Goal: Task Accomplishment & Management: Use online tool/utility

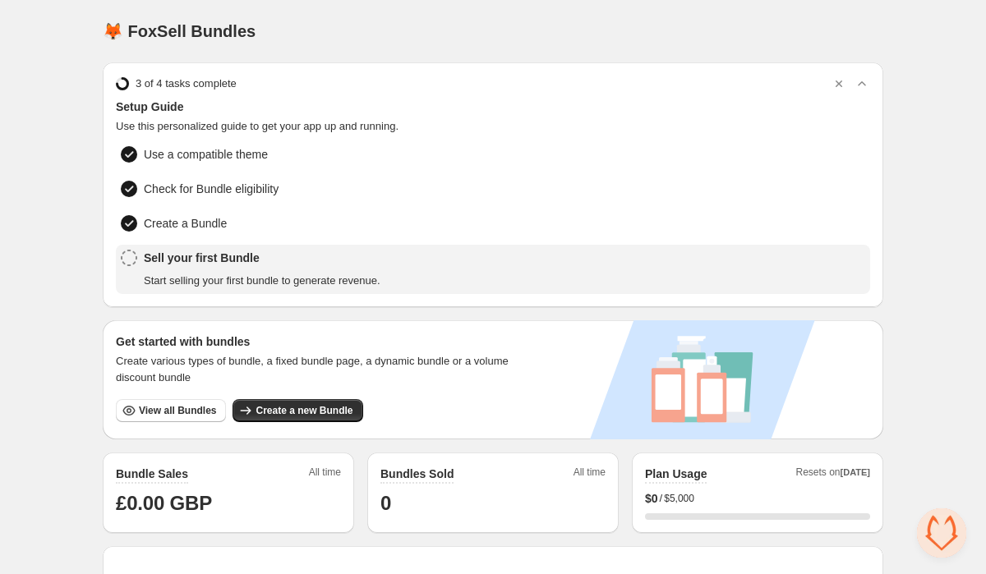
scroll to position [75, 0]
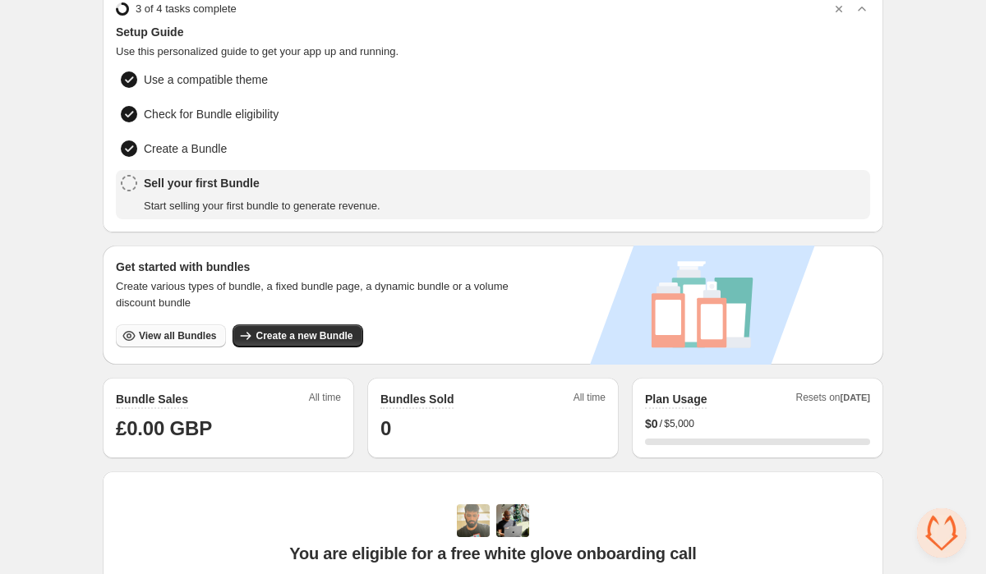
click at [180, 329] on span "View all Bundles" at bounding box center [177, 335] width 77 height 13
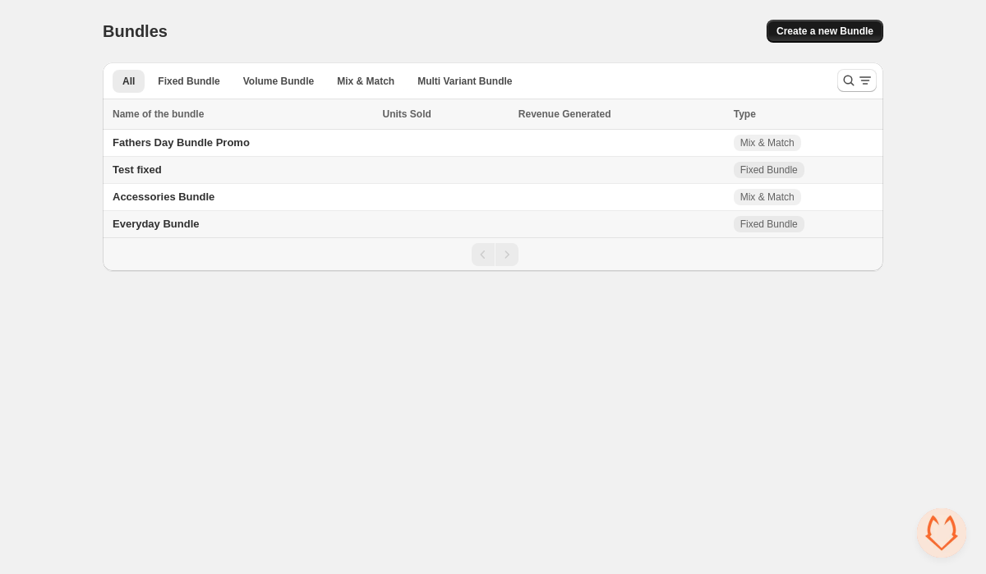
click at [798, 28] on span "Create a new Bundle" at bounding box center [824, 31] width 97 height 13
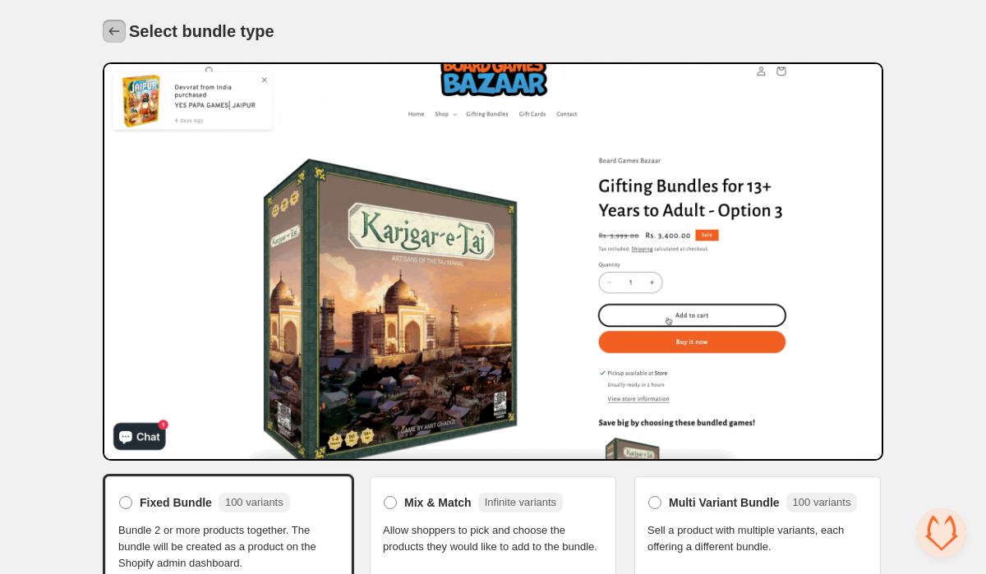
click at [106, 30] on icon "Back" at bounding box center [114, 31] width 16 height 16
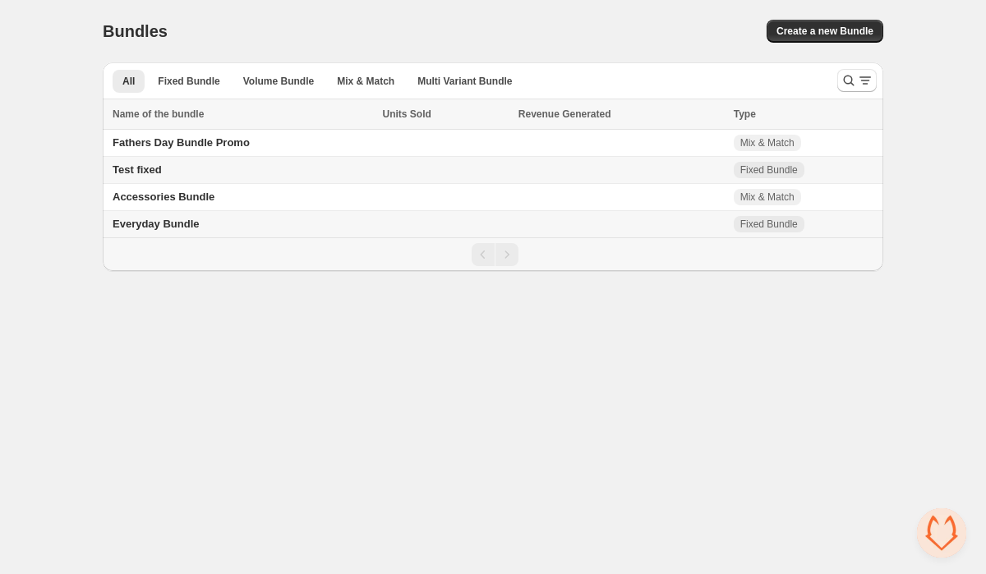
click at [142, 170] on span "Test fixed" at bounding box center [137, 169] width 49 height 12
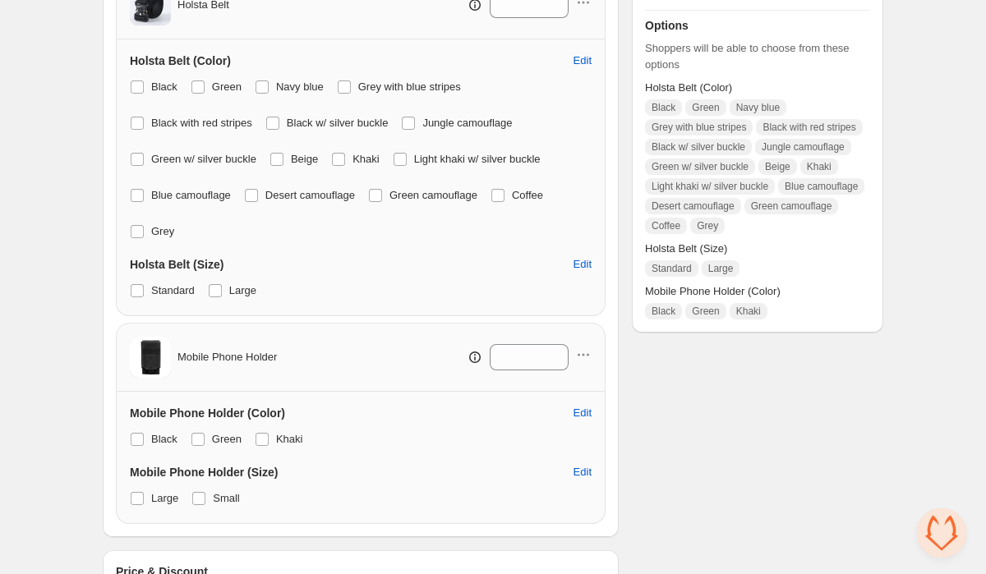
scroll to position [362, 0]
click at [200, 495] on span at bounding box center [198, 497] width 13 height 13
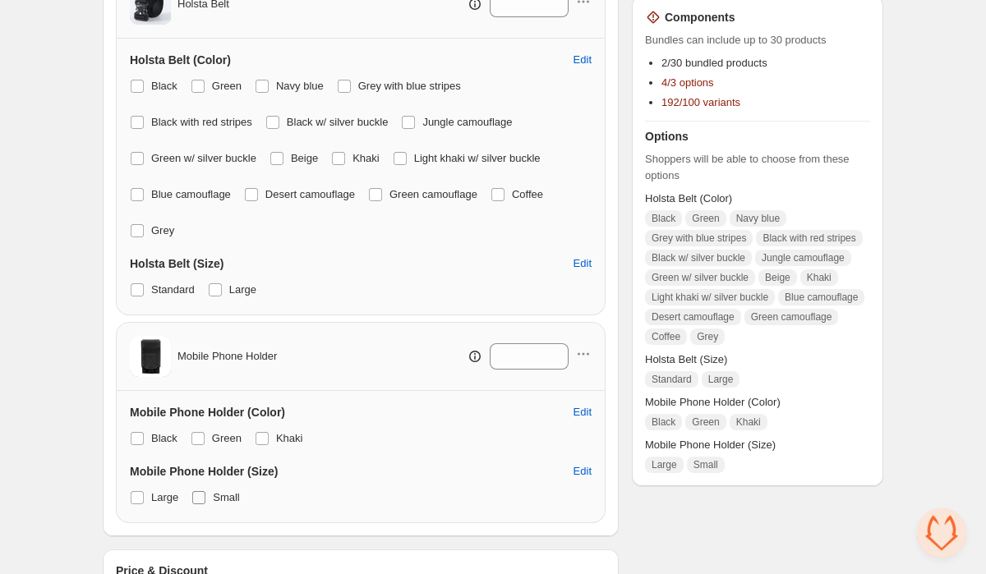
click at [203, 499] on span at bounding box center [198, 497] width 13 height 13
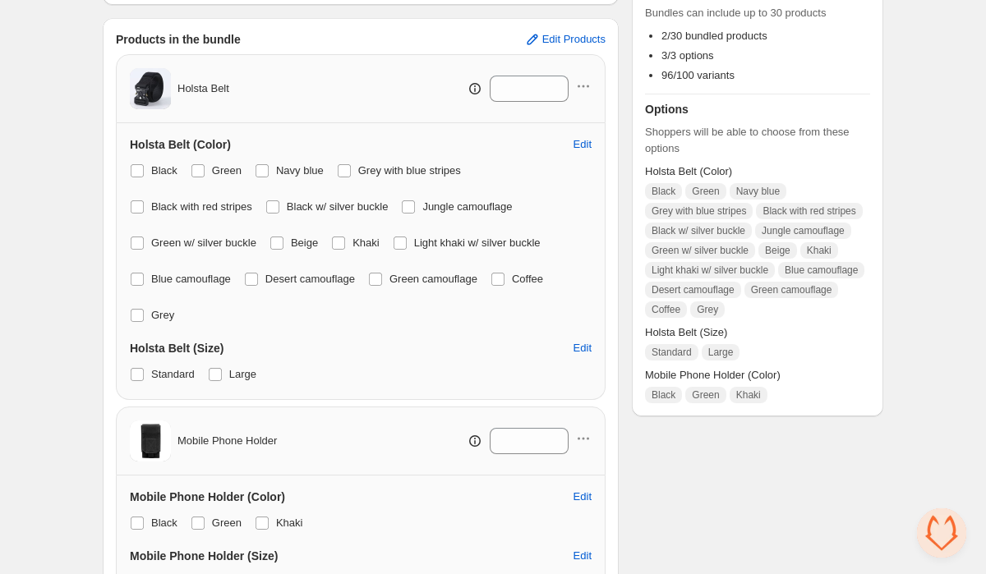
scroll to position [268, 0]
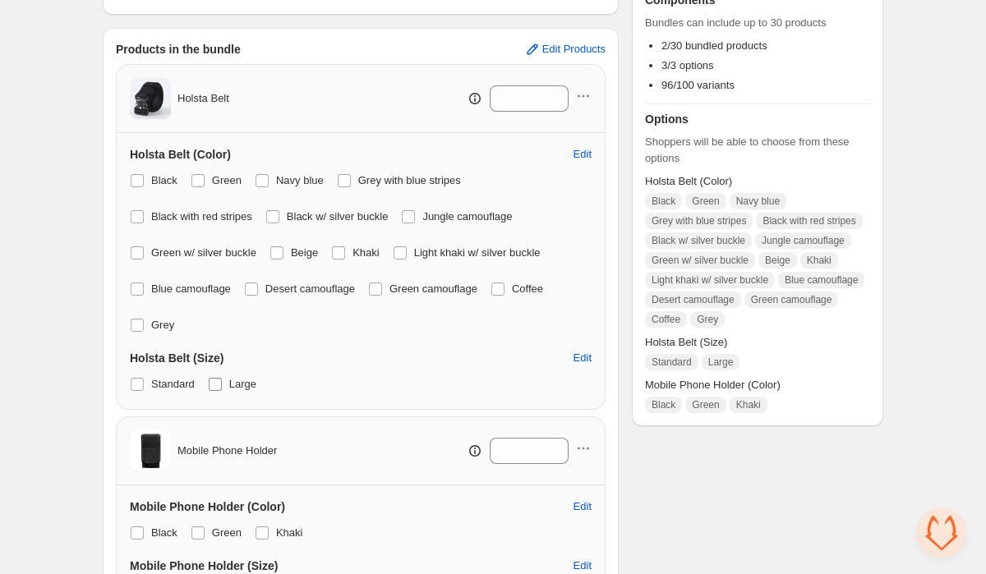
click at [219, 384] on span at bounding box center [215, 384] width 13 height 13
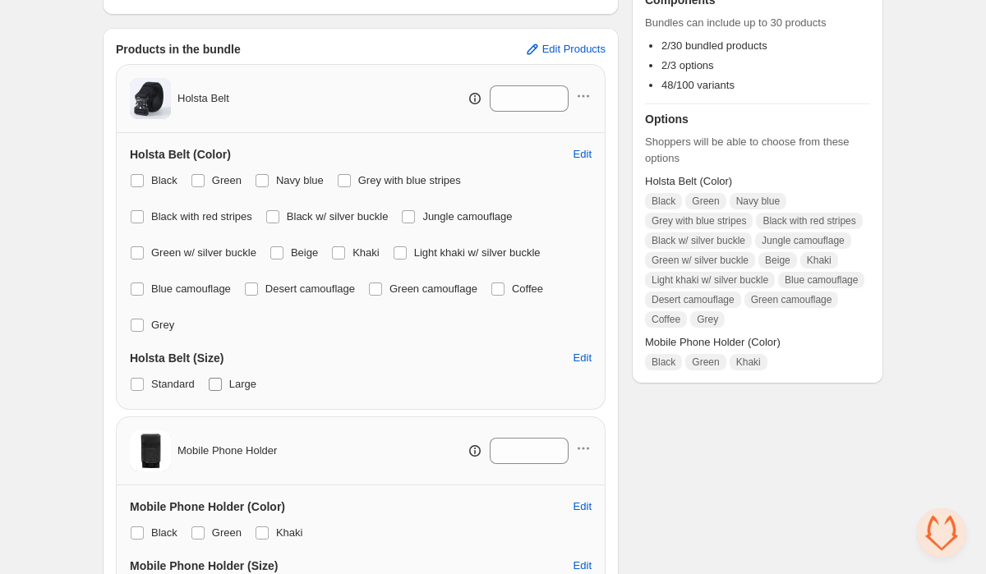
click at [219, 384] on span at bounding box center [215, 384] width 13 height 13
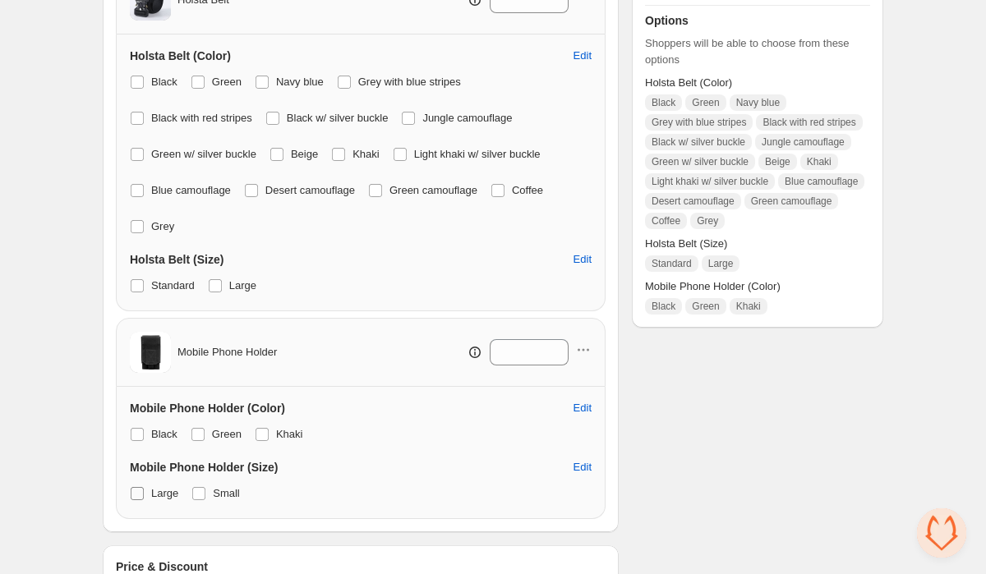
scroll to position [373, 0]
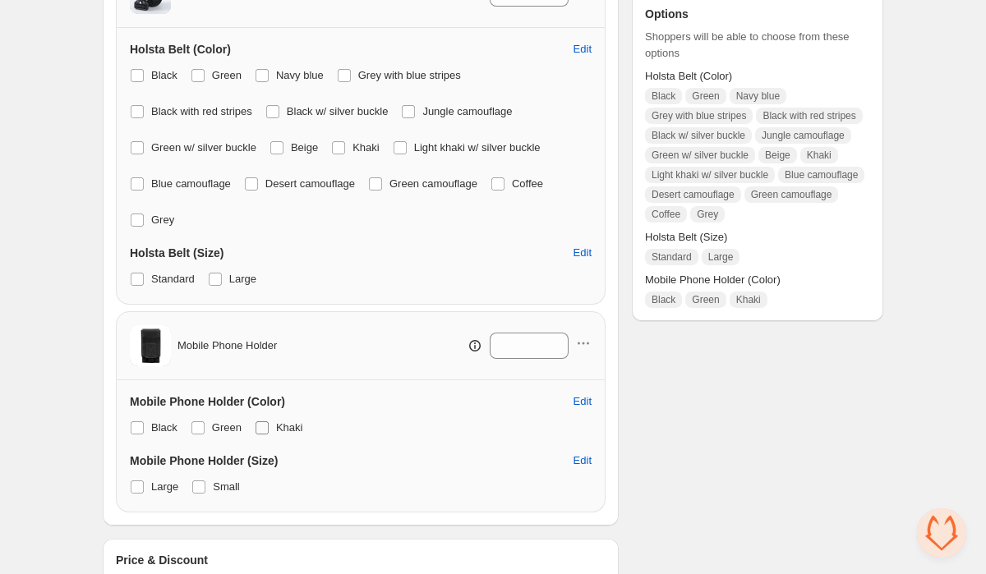
click at [264, 430] on span at bounding box center [261, 427] width 13 height 13
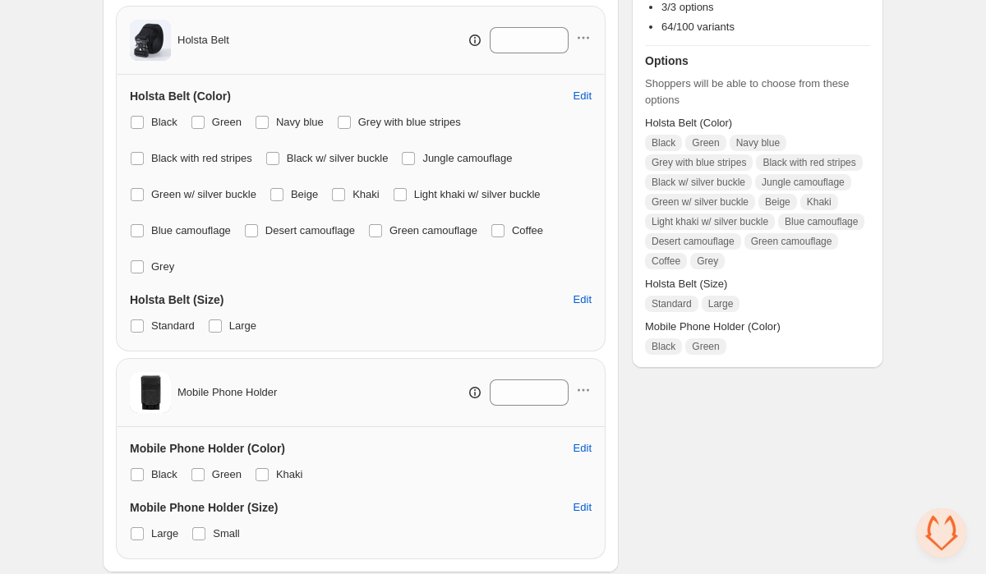
scroll to position [329, 0]
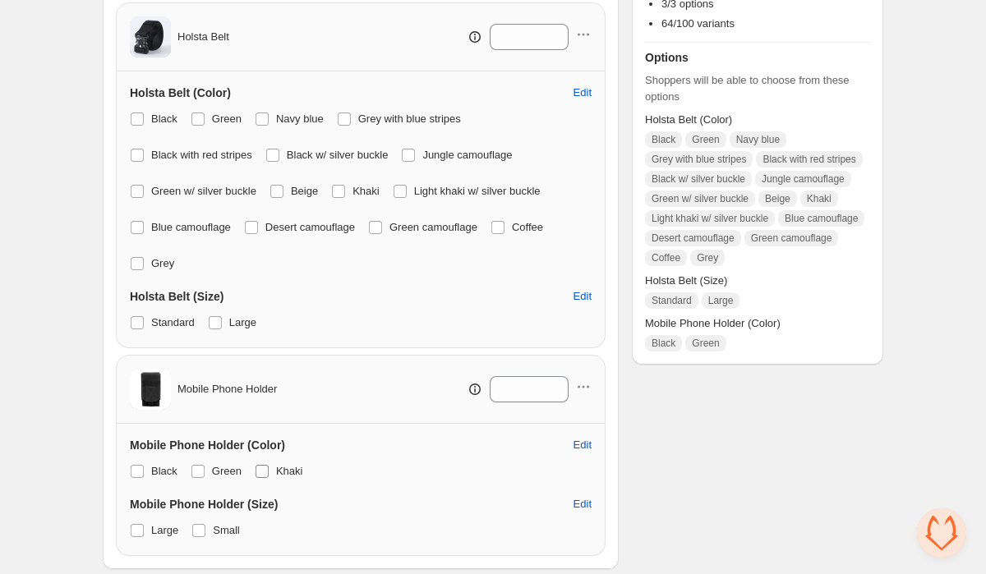
click at [261, 471] on span at bounding box center [261, 471] width 13 height 13
click at [261, 470] on span at bounding box center [261, 471] width 13 height 13
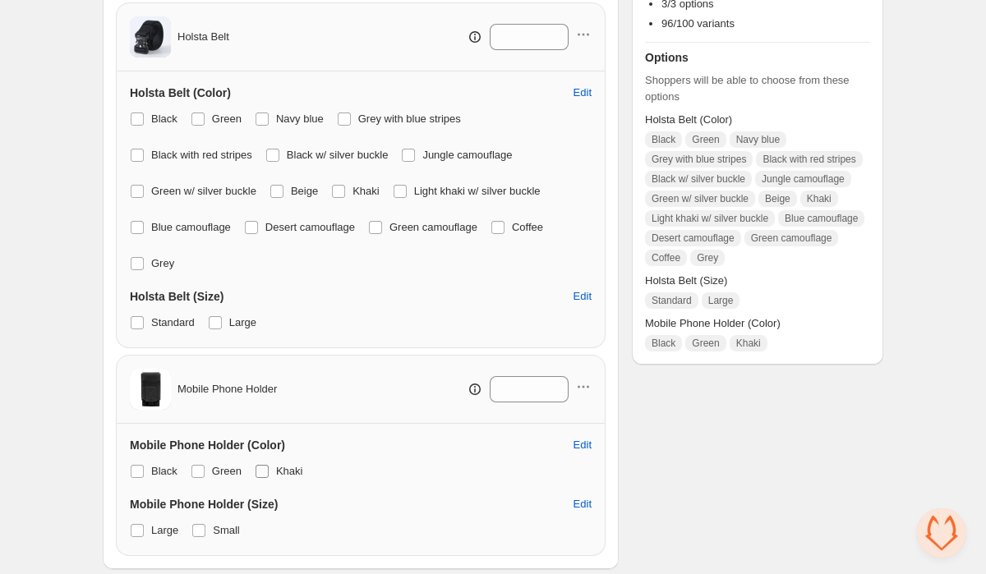
click at [261, 470] on span at bounding box center [261, 471] width 13 height 13
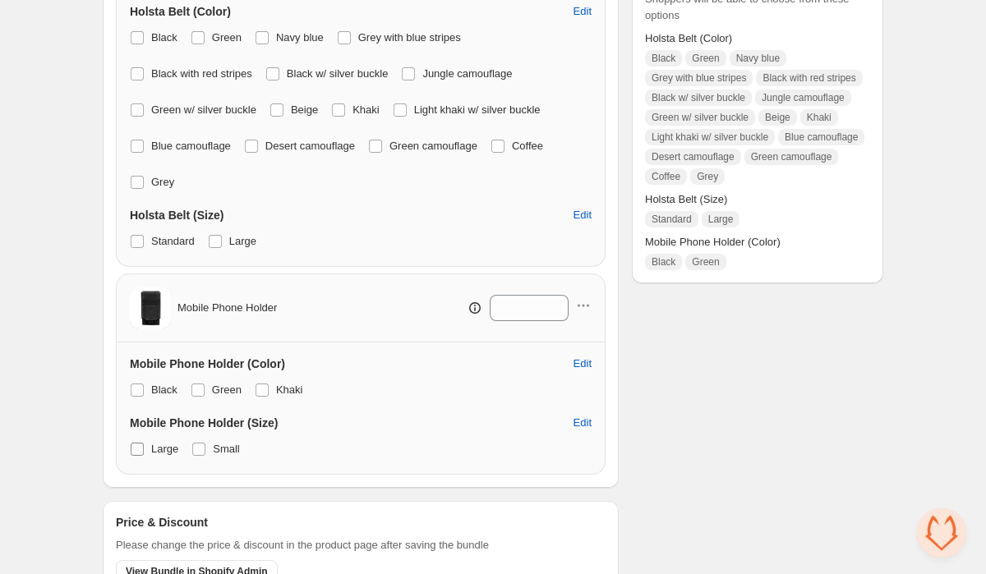
scroll to position [407, 0]
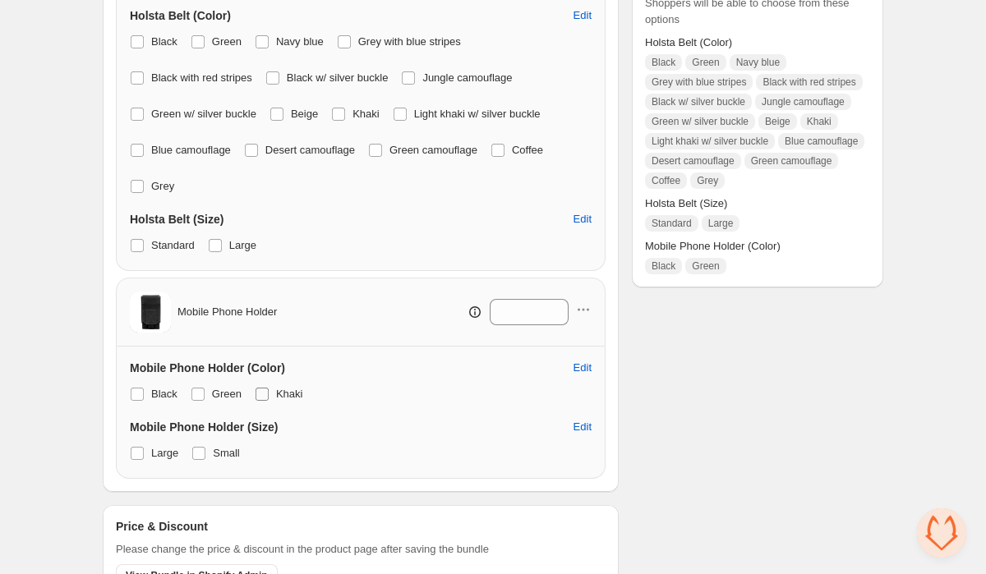
click at [262, 396] on span at bounding box center [261, 394] width 13 height 13
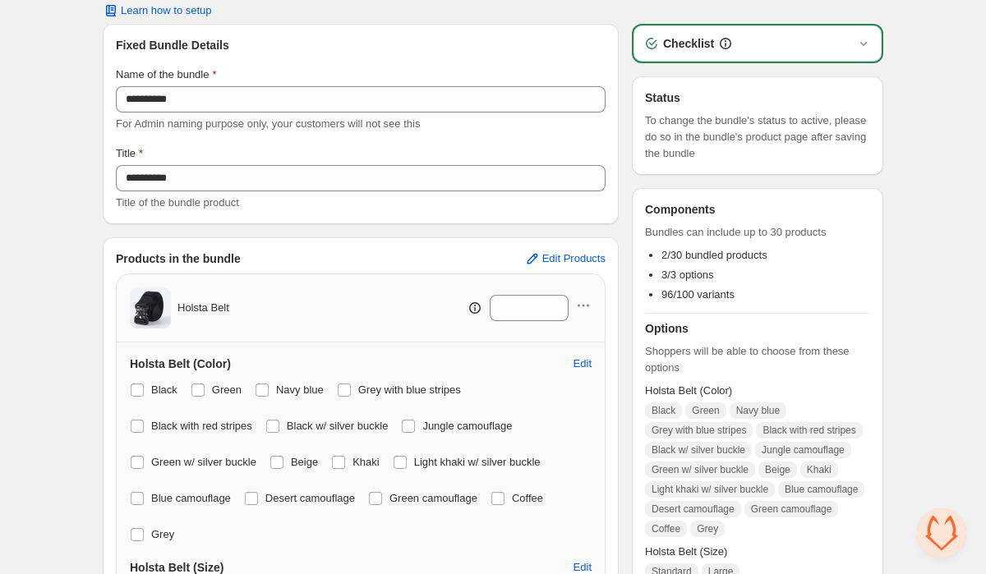
scroll to position [14, 0]
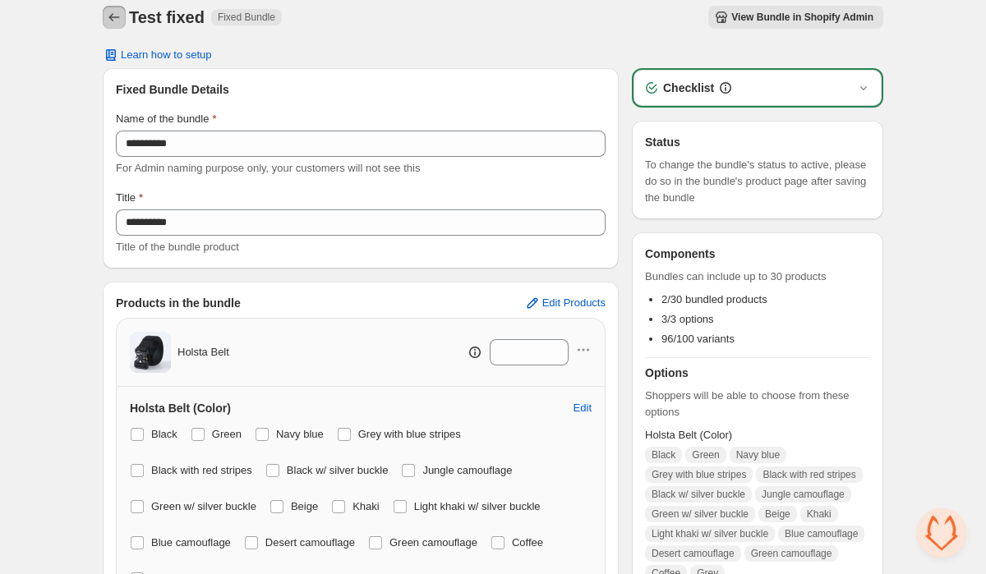
click at [113, 7] on button "Back" at bounding box center [114, 17] width 23 height 23
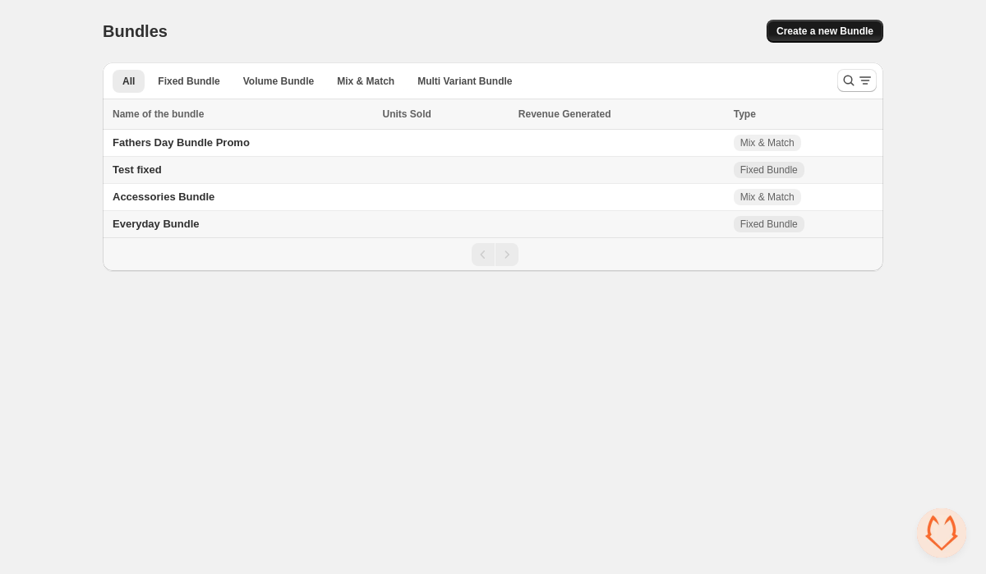
click at [805, 26] on span "Create a new Bundle" at bounding box center [824, 31] width 97 height 13
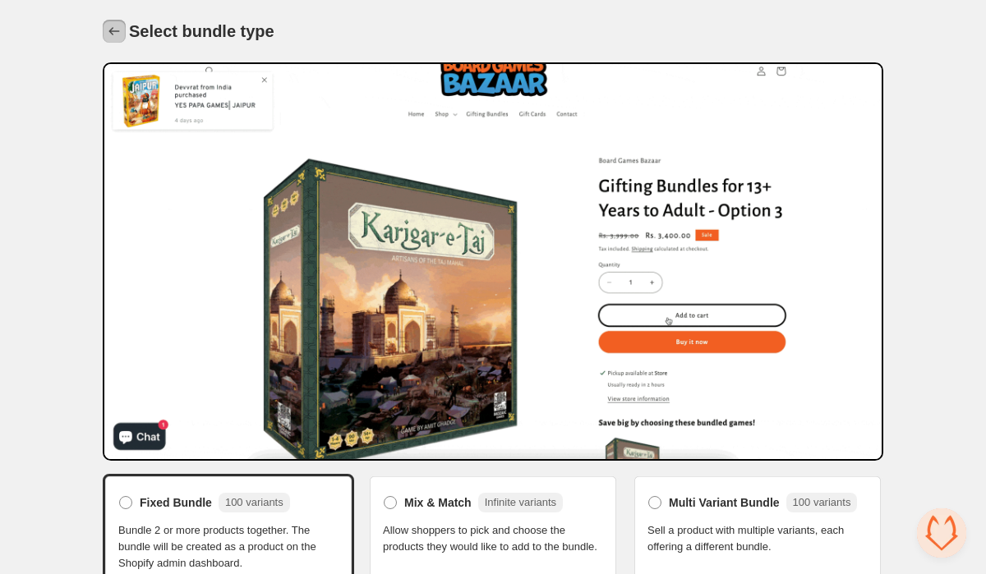
click at [113, 31] on icon "Back" at bounding box center [114, 31] width 11 height 8
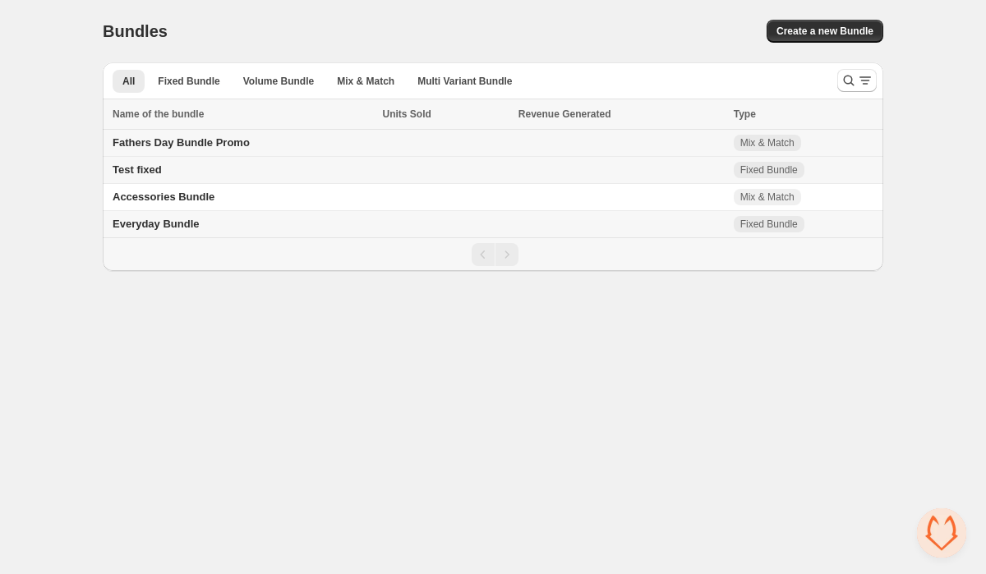
drag, startPoint x: 0, startPoint y: 0, endPoint x: 261, endPoint y: 139, distance: 295.8
click at [261, 139] on td "Fathers Day Bundle Promo" at bounding box center [240, 143] width 275 height 27
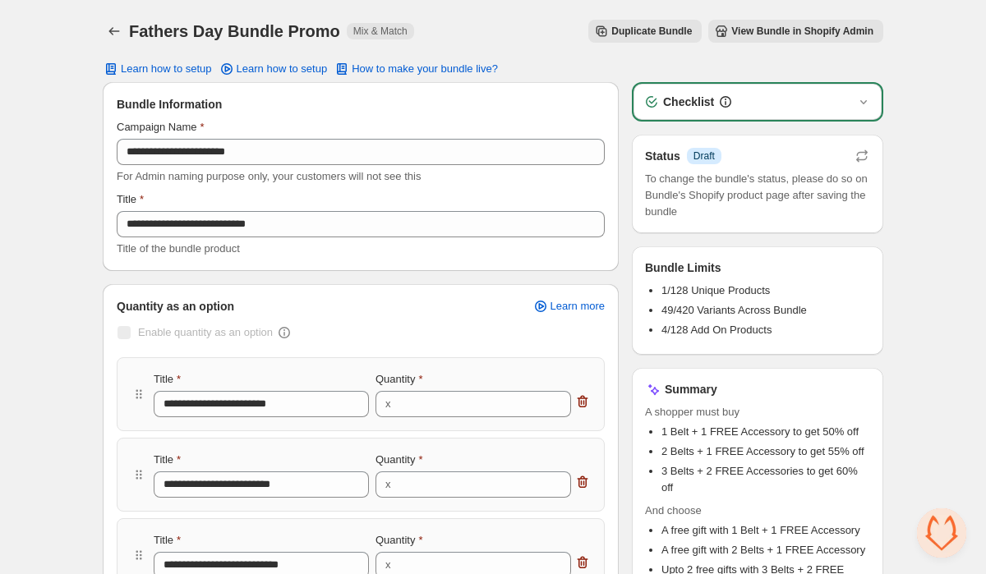
click at [113, 30] on icon "Back" at bounding box center [114, 31] width 16 height 16
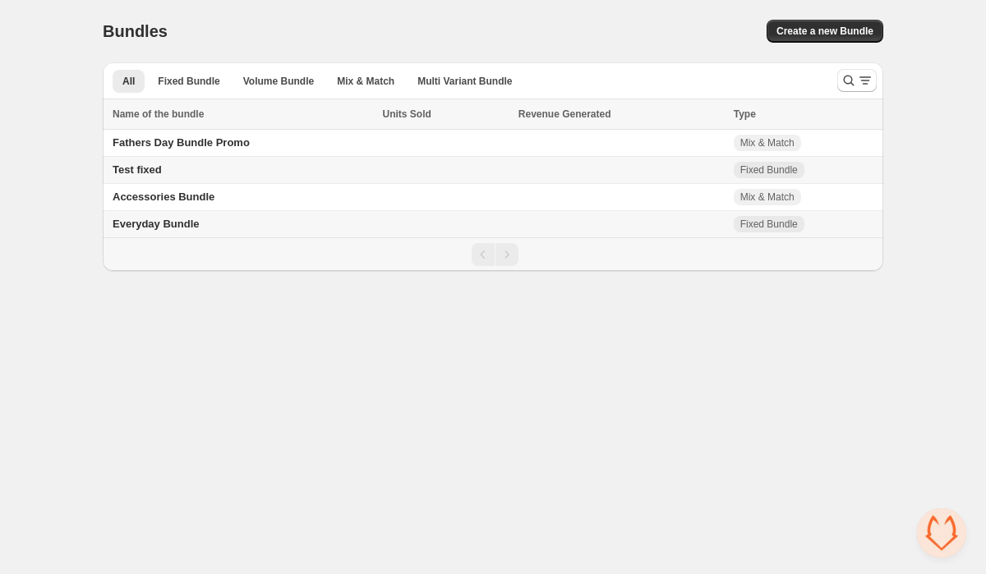
click at [835, 37] on span "Create a new Bundle" at bounding box center [824, 31] width 97 height 13
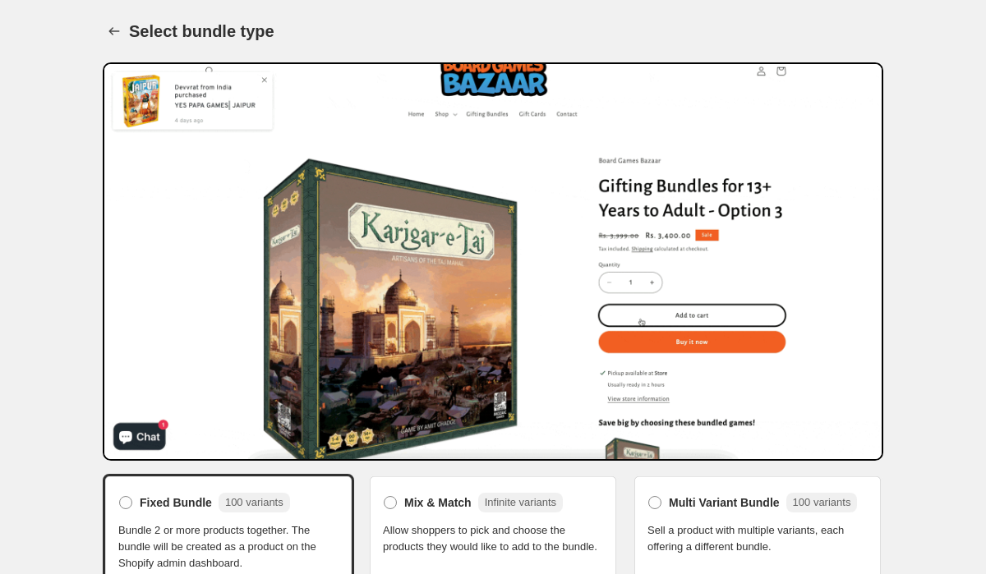
scroll to position [160, 0]
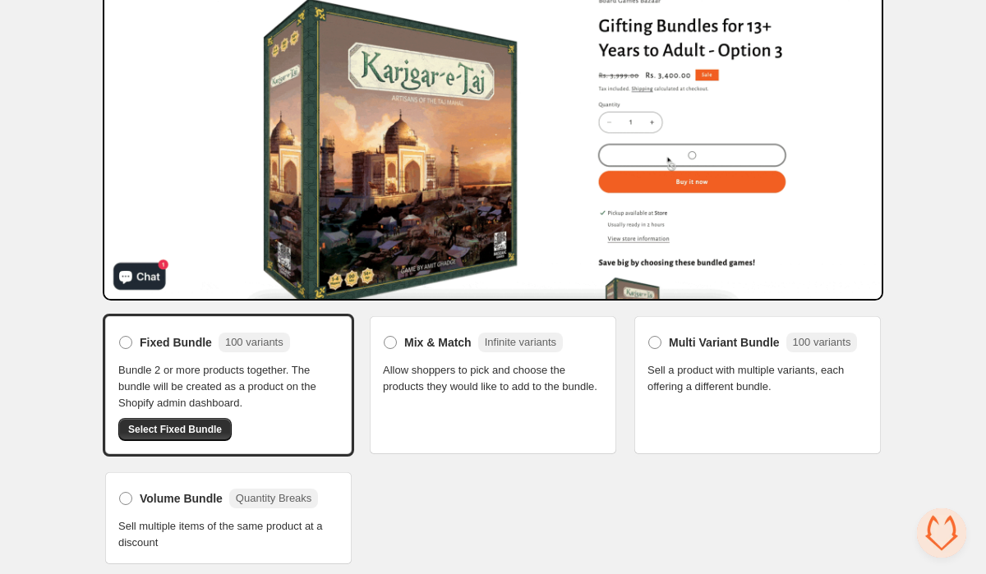
click at [186, 436] on button "Select Fixed Bundle" at bounding box center [174, 429] width 113 height 23
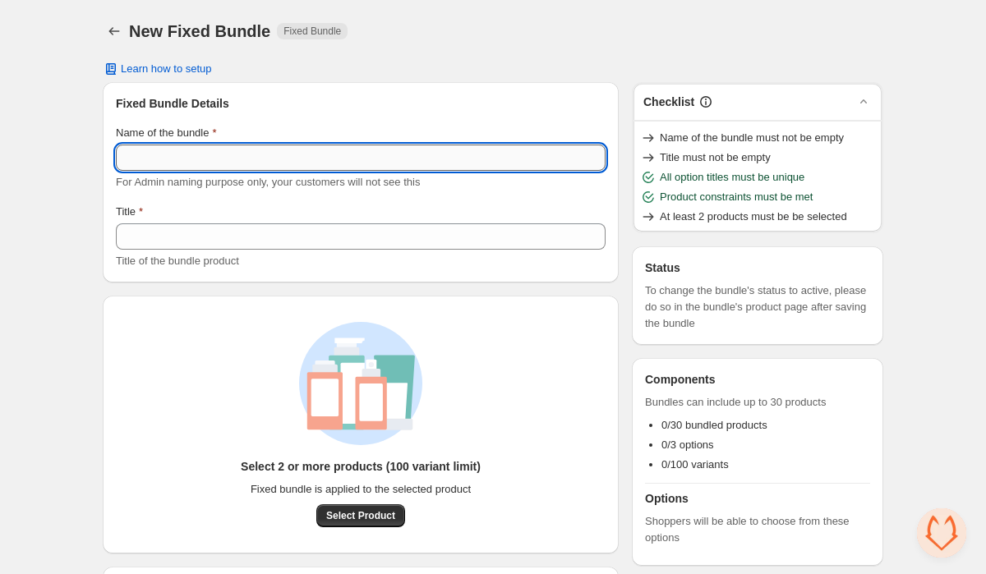
drag, startPoint x: 0, startPoint y: 0, endPoint x: 162, endPoint y: 159, distance: 227.1
click at [162, 159] on input "Name of the bundle" at bounding box center [361, 158] width 490 height 26
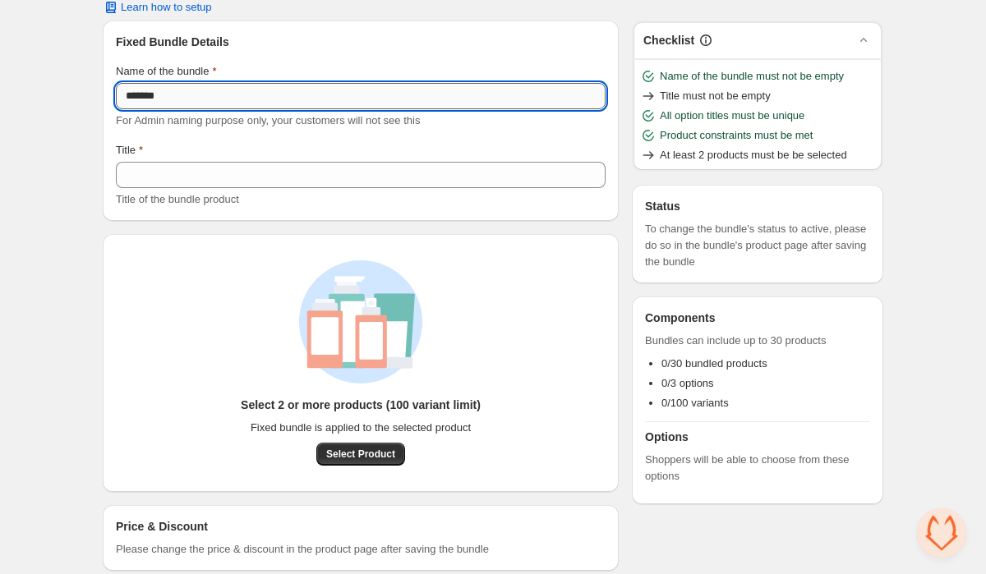
type input "*******"
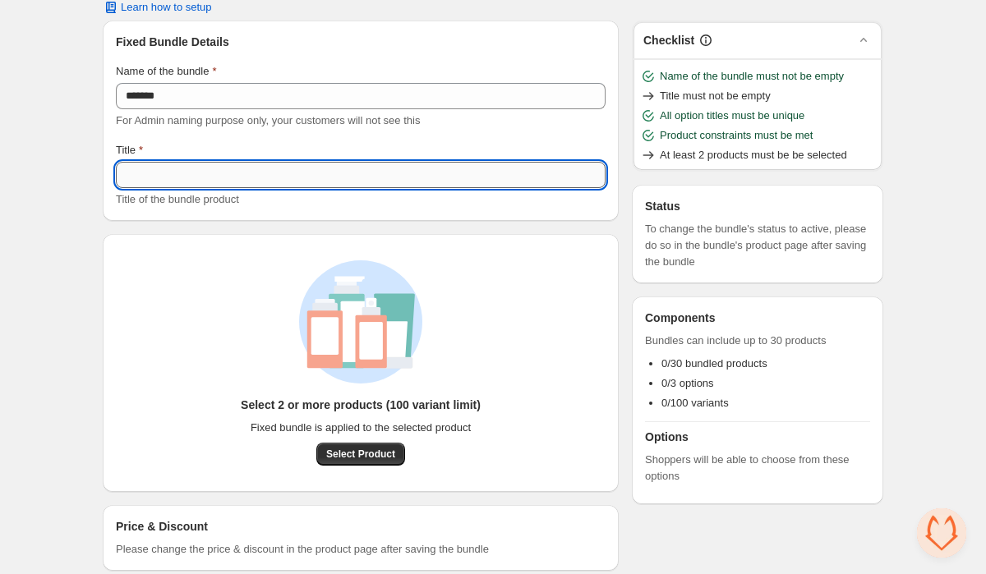
drag, startPoint x: 162, startPoint y: 159, endPoint x: 156, endPoint y: 179, distance: 20.5
click at [156, 179] on input "Title" at bounding box center [361, 175] width 490 height 26
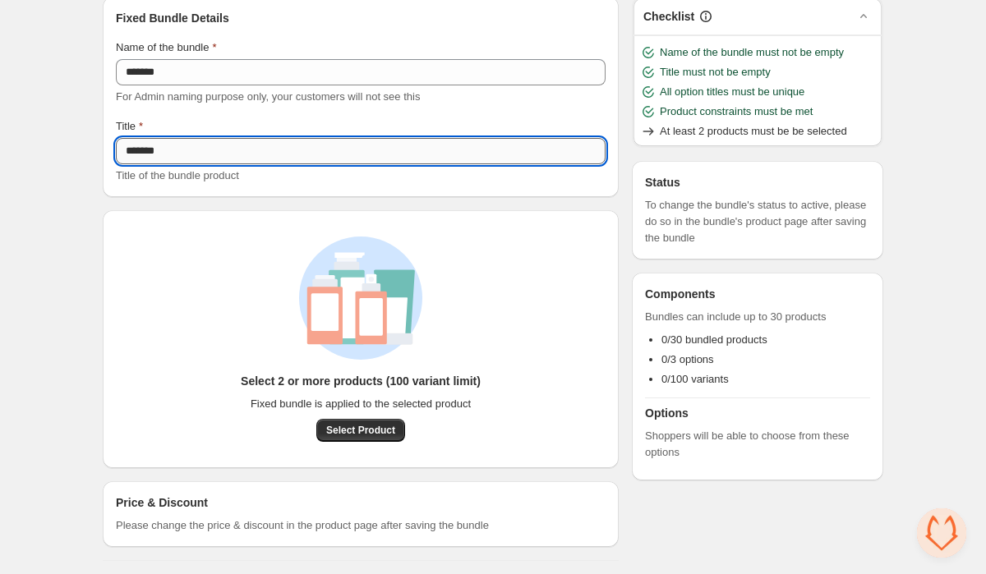
type input "*******"
click at [341, 427] on span "Select Product" at bounding box center [360, 430] width 69 height 13
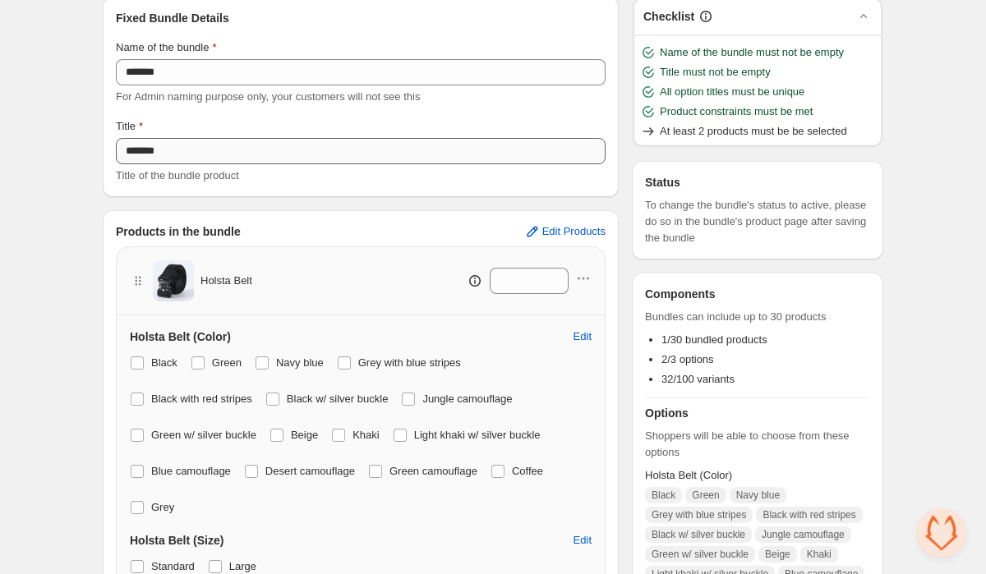
scroll to position [223, 0]
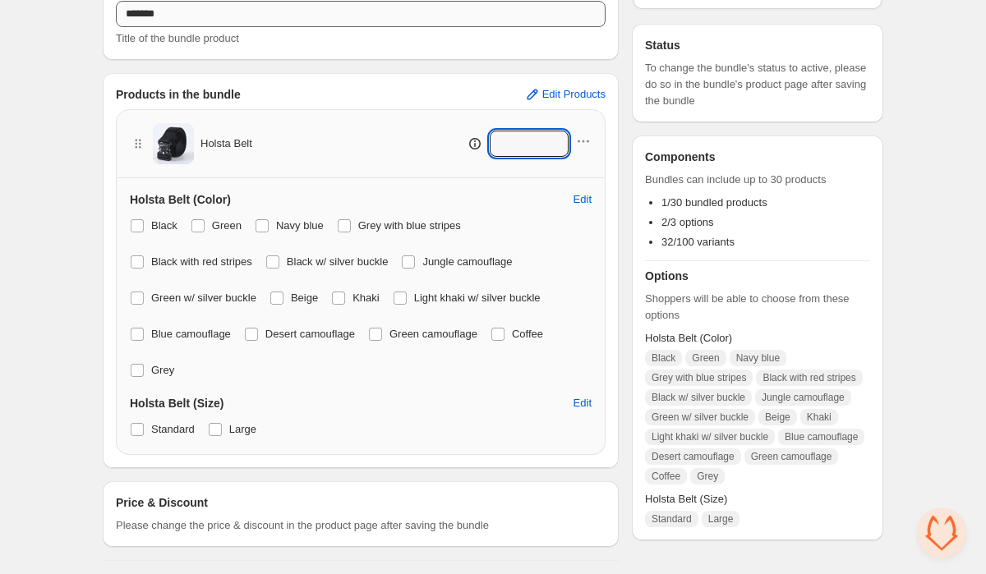
click at [520, 148] on input "*" at bounding box center [517, 144] width 54 height 26
click at [591, 177] on div "Holsta Belt *" at bounding box center [361, 143] width 490 height 69
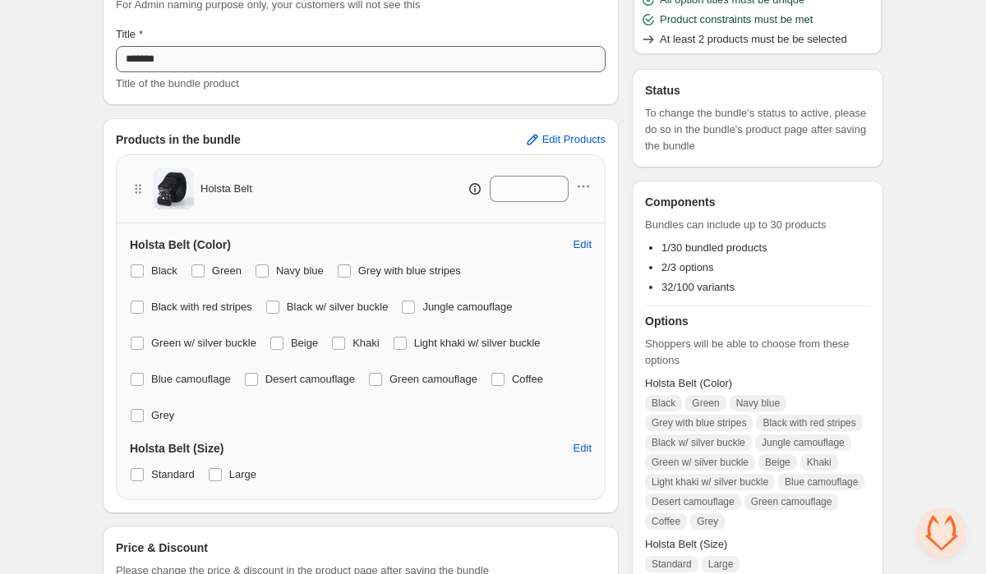
scroll to position [168, 0]
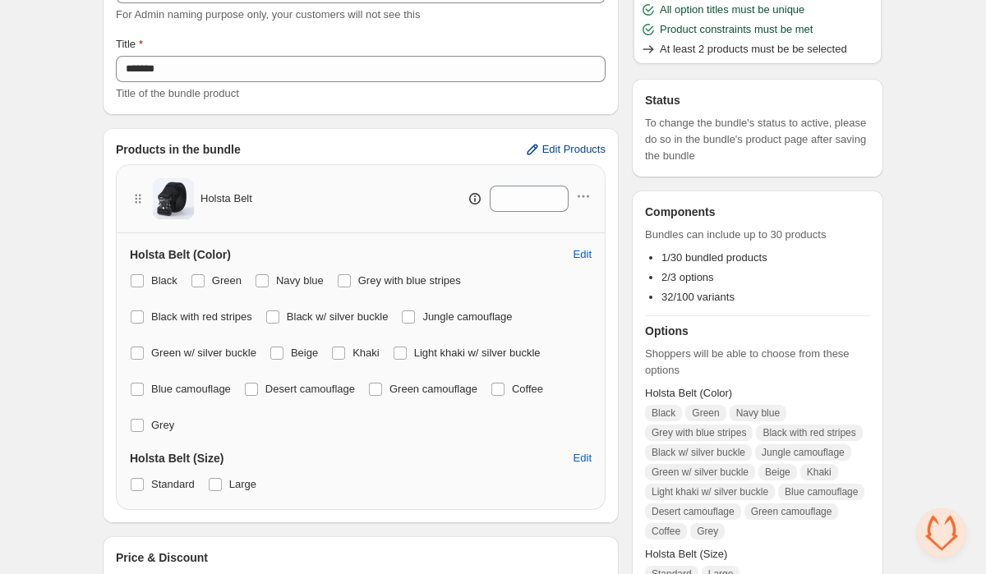
drag, startPoint x: 156, startPoint y: 179, endPoint x: 554, endPoint y: 150, distance: 399.4
click at [554, 150] on span "Edit Products" at bounding box center [573, 149] width 63 height 13
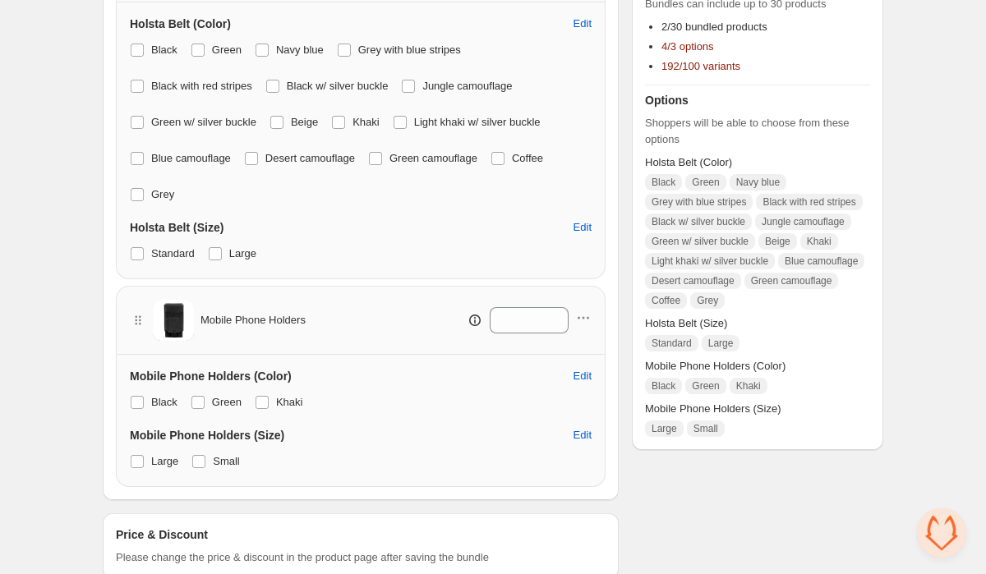
scroll to position [397, 0]
click at [132, 462] on span at bounding box center [137, 463] width 13 height 13
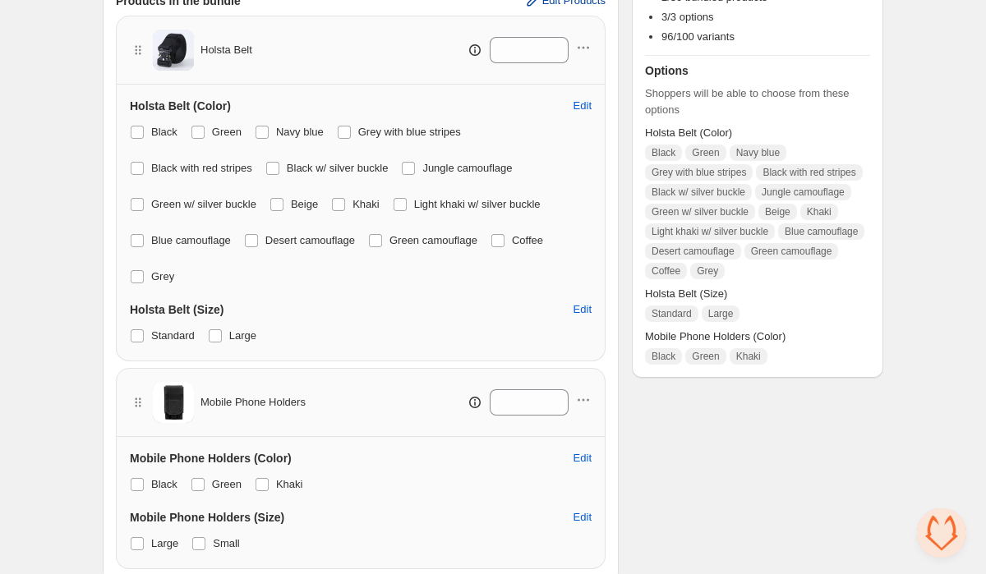
scroll to position [314, 0]
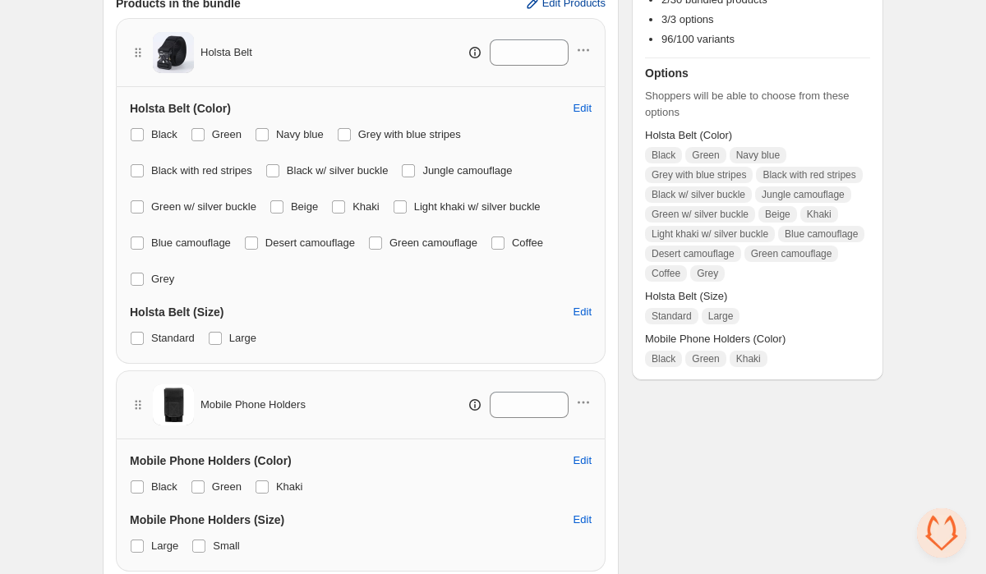
click at [135, 546] on span at bounding box center [137, 546] width 13 height 13
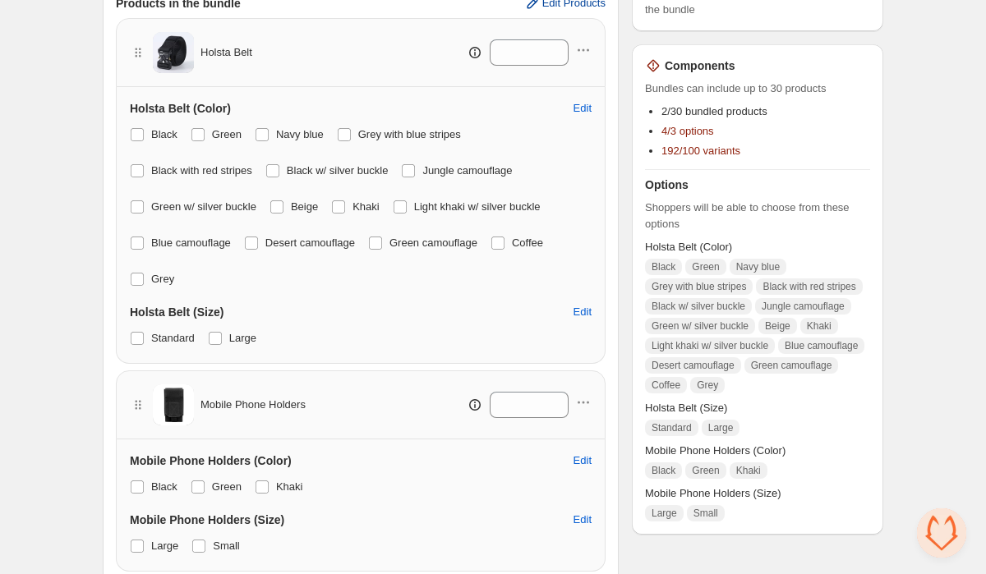
click at [200, 544] on span at bounding box center [198, 546] width 13 height 13
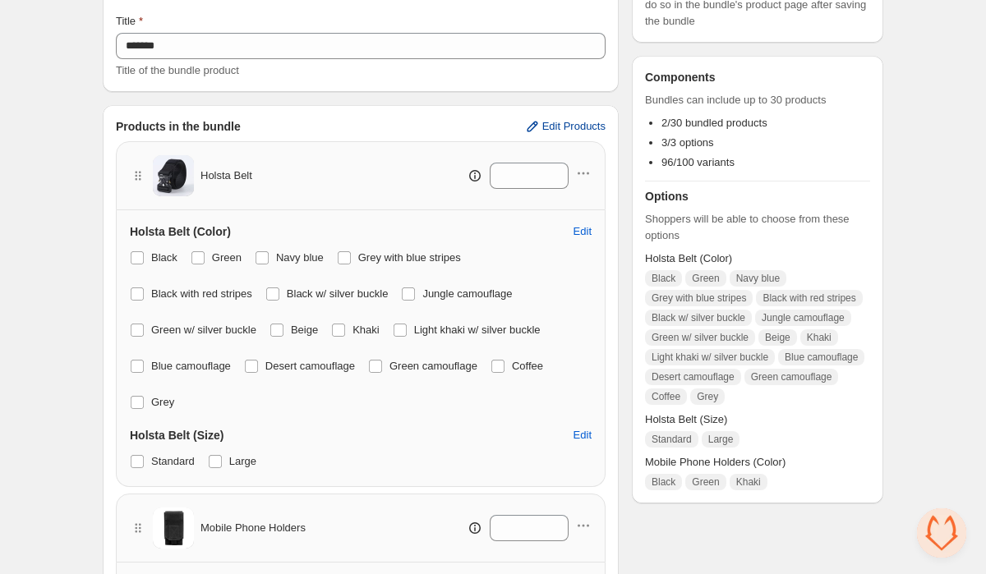
scroll to position [331, 0]
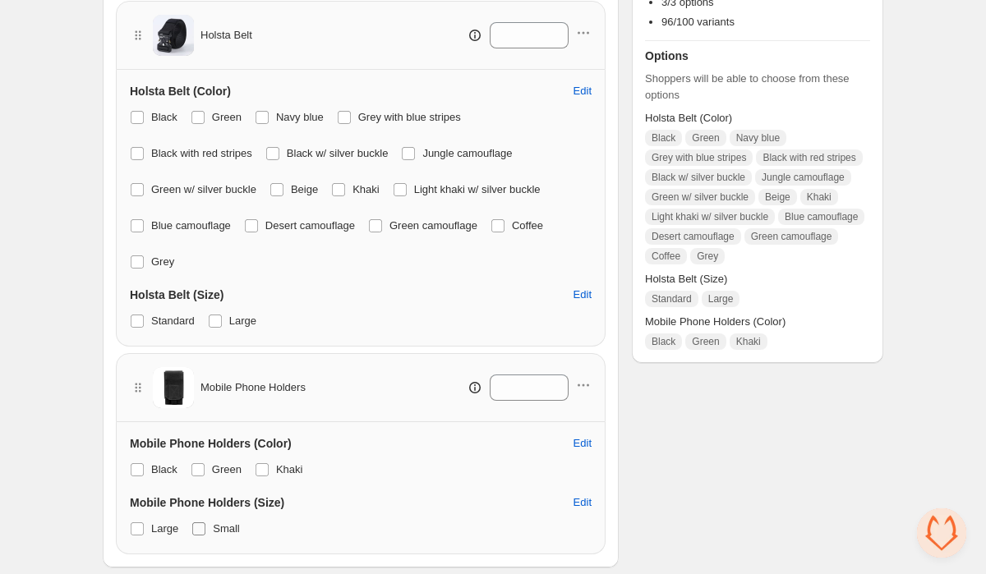
drag, startPoint x: 554, startPoint y: 150, endPoint x: 200, endPoint y: 527, distance: 517.8
click at [200, 527] on span at bounding box center [198, 528] width 13 height 13
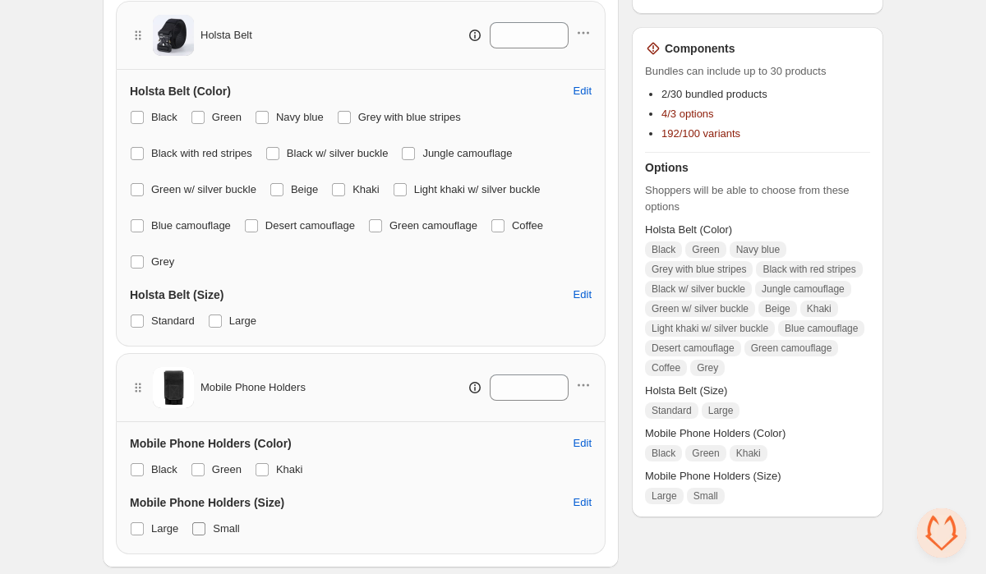
click at [217, 320] on span at bounding box center [215, 321] width 13 height 13
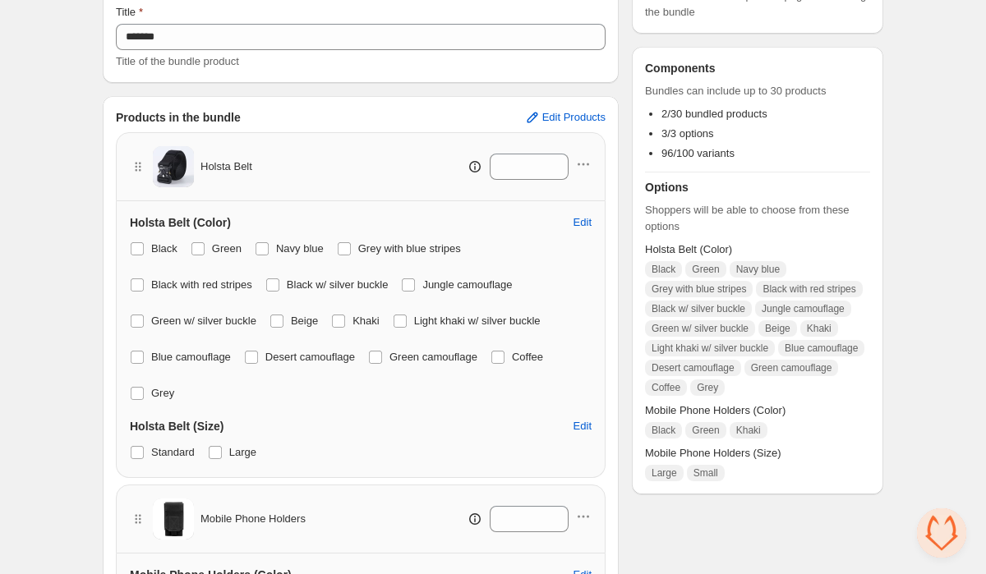
scroll to position [0, 0]
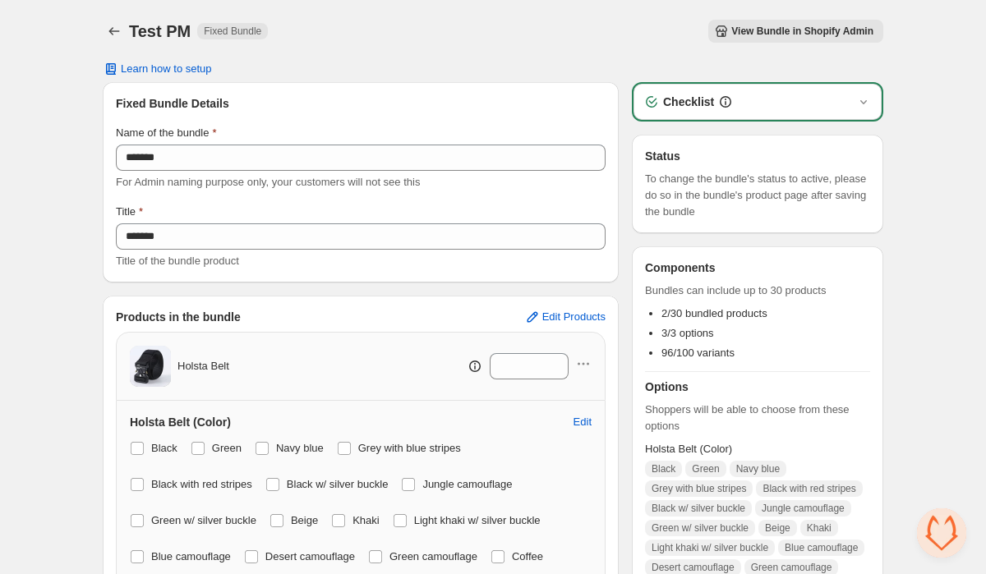
click at [777, 37] on span "View Bundle in Shopify Admin" at bounding box center [802, 31] width 142 height 13
